Goal: Check status: Check status

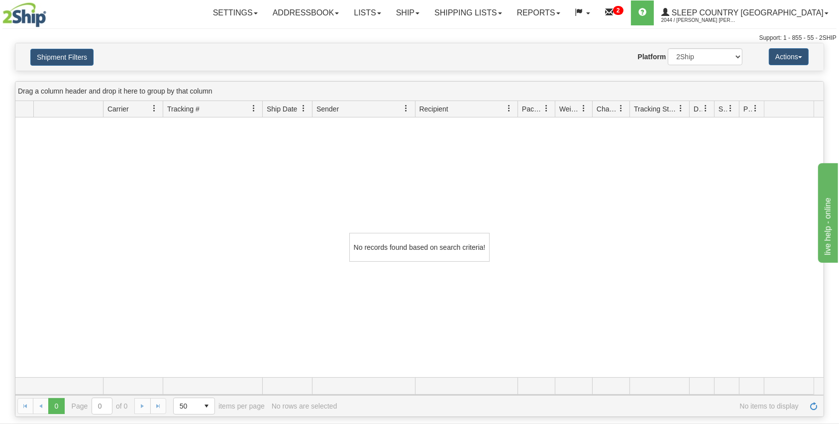
click at [62, 47] on div "Shipment Filters Website Agent Nothing selected Client User Platform 2Ship Impo…" at bounding box center [419, 56] width 809 height 27
click at [60, 56] on button "Shipment Filters" at bounding box center [61, 57] width 63 height 17
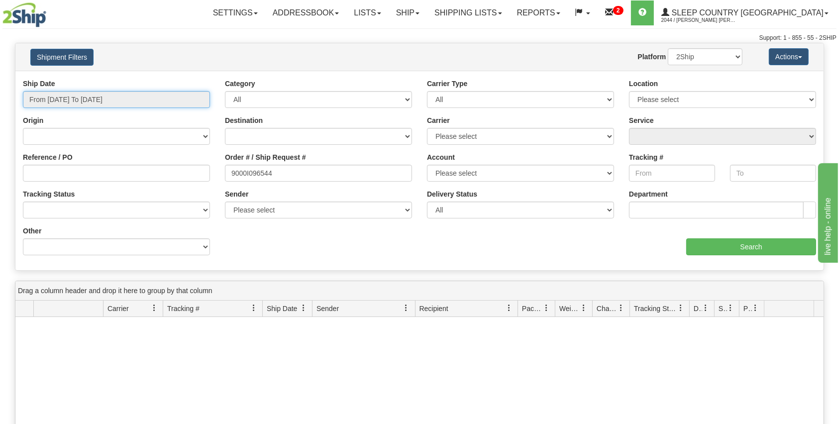
click at [168, 91] on input "From 08/24/2025 To 09/22/2025" at bounding box center [116, 99] width 187 height 17
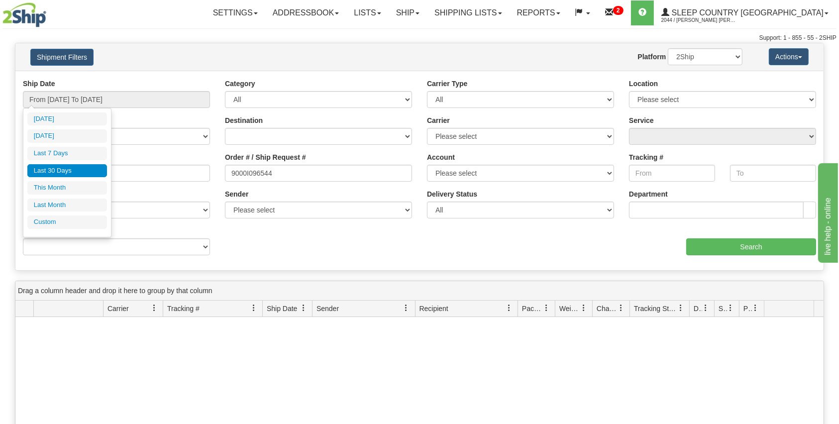
click at [63, 171] on li "Last 30 Days" at bounding box center [67, 170] width 80 height 13
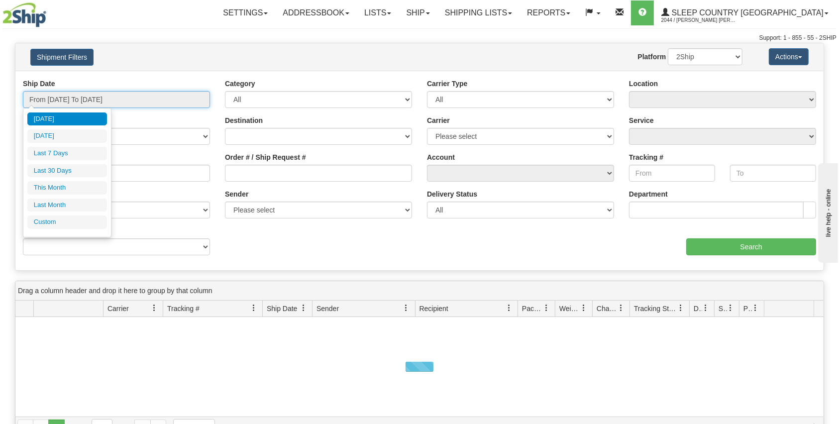
click at [96, 94] on input "From [DATE] To [DATE]" at bounding box center [116, 99] width 187 height 17
click at [64, 171] on li "Last 30 Days" at bounding box center [67, 170] width 80 height 13
type input "From [DATE] To [DATE]"
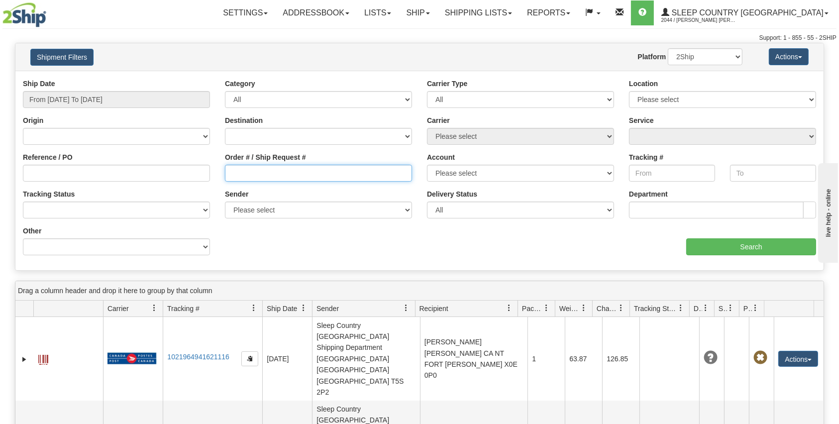
click at [340, 175] on input "Order # / Ship Request #" at bounding box center [318, 173] width 187 height 17
paste input "9000I108844"
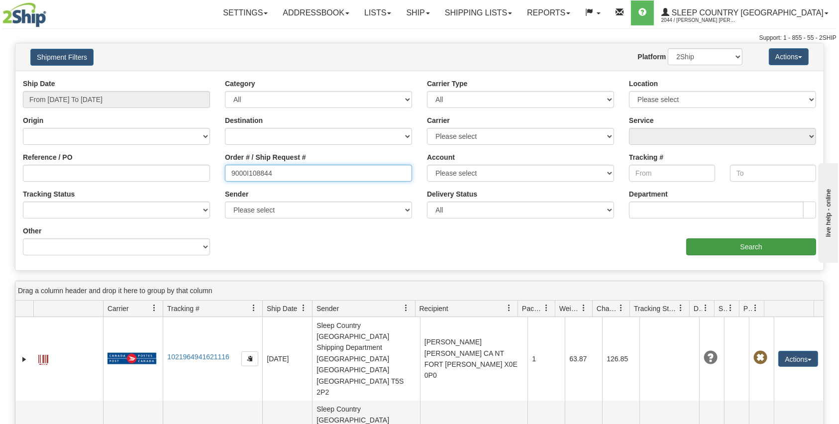
type input "9000I108844"
click at [729, 246] on input "Search" at bounding box center [752, 246] width 130 height 17
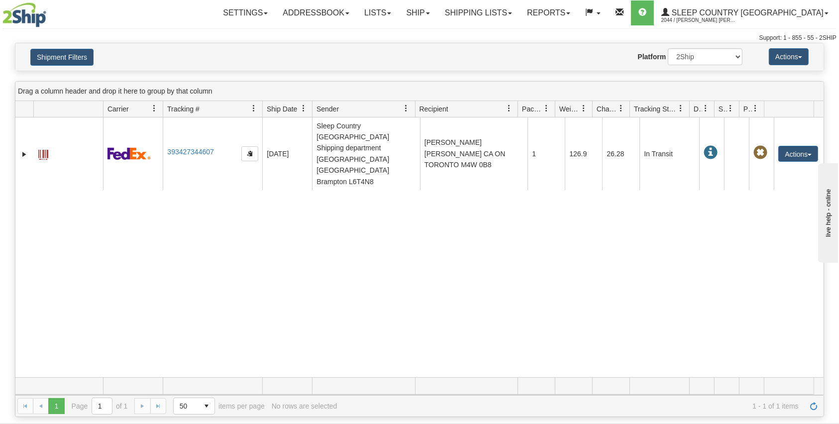
click at [578, 236] on div "31645899 2044 393427344607 [DATE] [DATE] 09:12:46 AM Sleep Country [GEOGRAPHIC_…" at bounding box center [419, 248] width 809 height 260
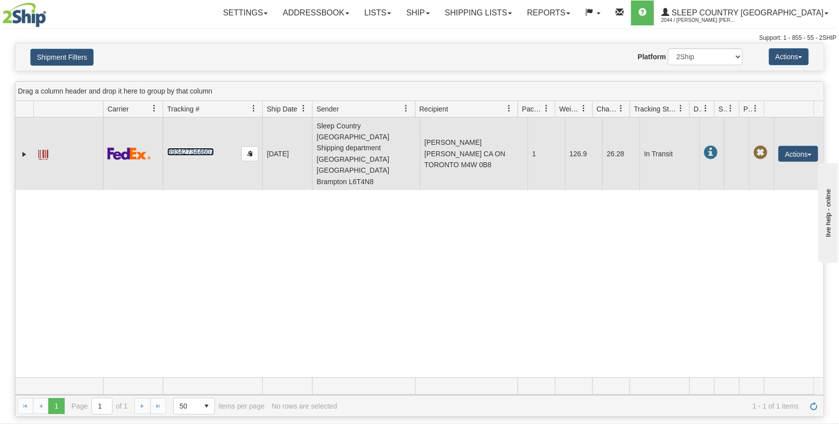
click at [193, 148] on link "393427344607" at bounding box center [190, 152] width 46 height 8
